Goal: Navigation & Orientation: Understand site structure

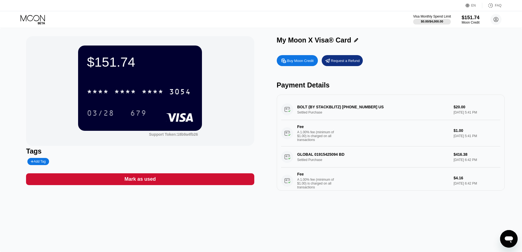
click at [434, 21] on div "$0.00 / $4,000.00" at bounding box center [432, 21] width 22 height 3
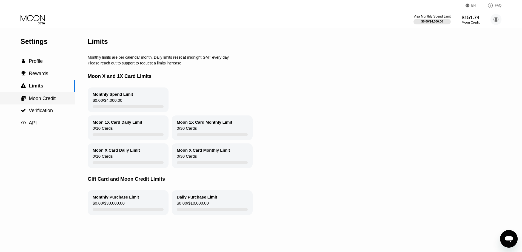
click at [31, 100] on span "Moon Credit" at bounding box center [42, 98] width 27 height 5
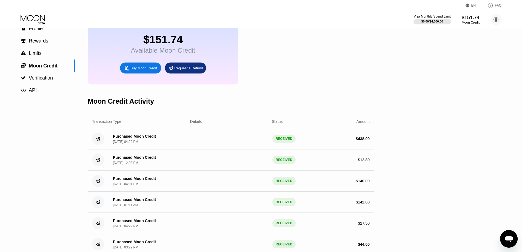
scroll to position [27, 0]
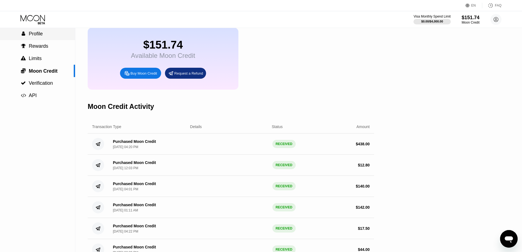
click at [35, 36] on span "Profile" at bounding box center [36, 33] width 14 height 5
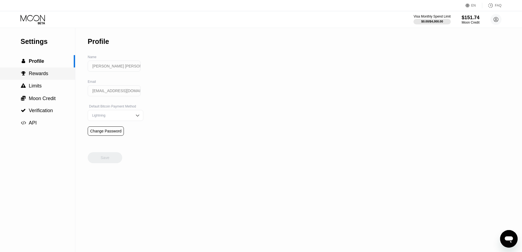
click at [39, 75] on span "Rewards" at bounding box center [38, 73] width 19 height 5
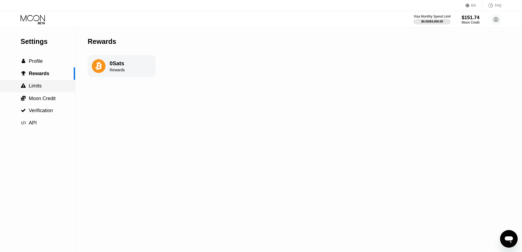
click at [39, 85] on span "Limits" at bounding box center [35, 85] width 13 height 5
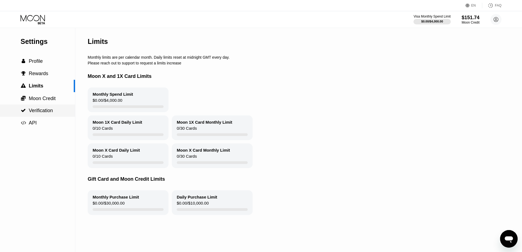
click at [30, 110] on span "Verification" at bounding box center [41, 110] width 24 height 5
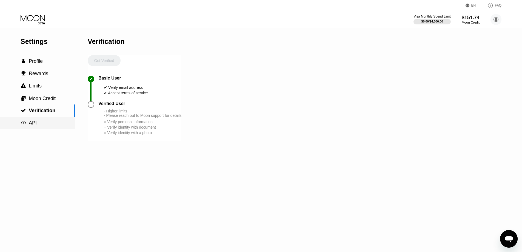
click at [39, 126] on div " API" at bounding box center [37, 123] width 75 height 6
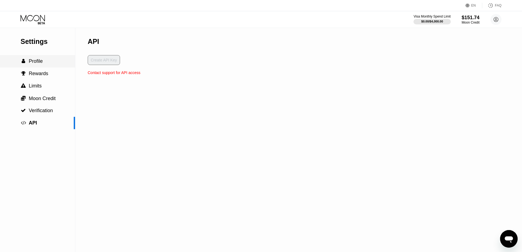
click at [45, 64] on div " Profile" at bounding box center [37, 61] width 75 height 6
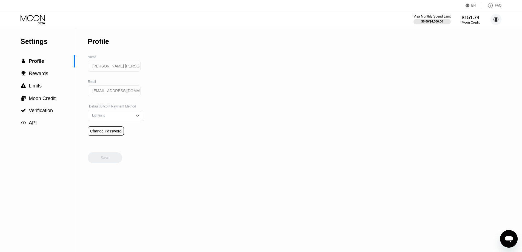
click at [498, 21] on circle at bounding box center [495, 19] width 11 height 11
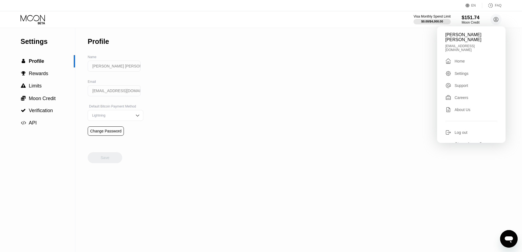
click at [459, 71] on div "Settings" at bounding box center [462, 73] width 14 height 4
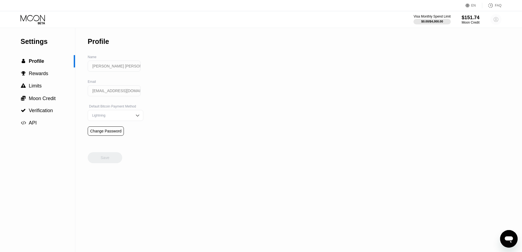
click at [494, 18] on circle at bounding box center [495, 19] width 11 height 11
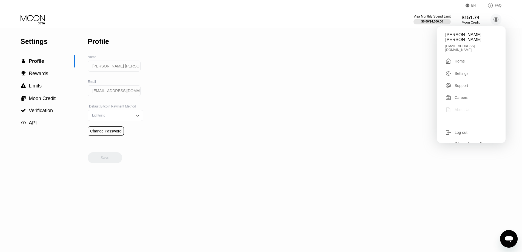
click at [458, 107] on div "About Us" at bounding box center [463, 109] width 16 height 4
click at [457, 59] on div "Home" at bounding box center [460, 61] width 10 height 4
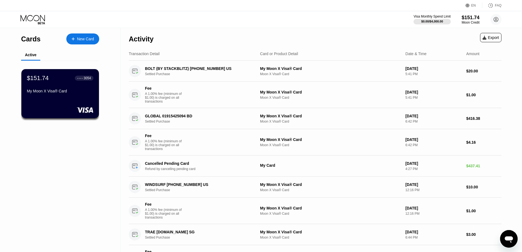
click at [217, 25] on div "Visa Monthly Spend Limit $0.00 / $4,000.00 $151.74 Moon Credit [PERSON_NAME] [P…" at bounding box center [261, 19] width 522 height 16
